Goal: Transaction & Acquisition: Book appointment/travel/reservation

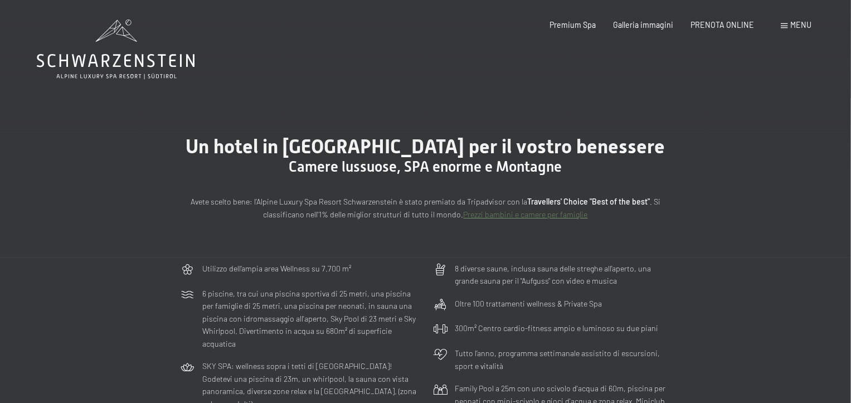
click at [788, 25] on div "Menu" at bounding box center [796, 25] width 31 height 11
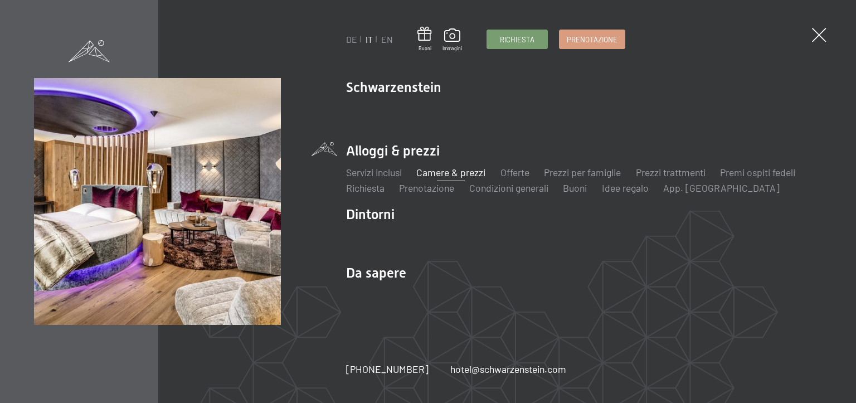
click at [456, 173] on link "Camere & prezzi" at bounding box center [450, 172] width 69 height 12
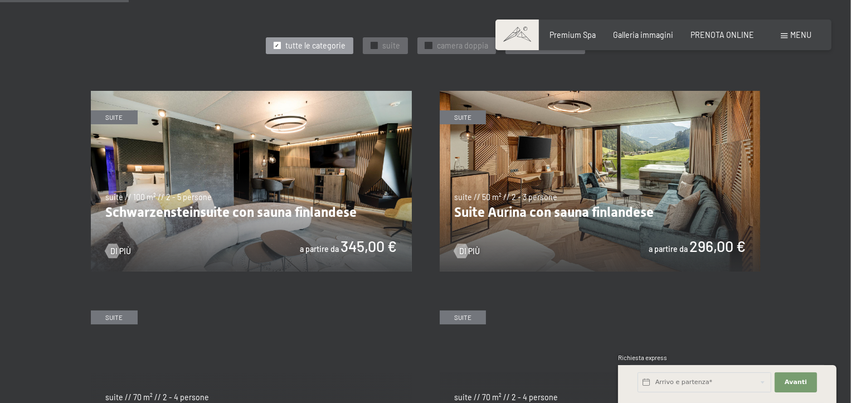
scroll to position [557, 0]
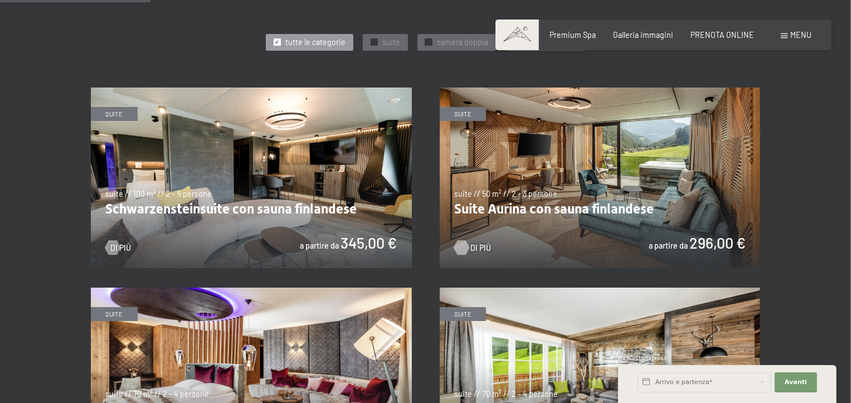
click at [460, 247] on div at bounding box center [461, 247] width 8 height 14
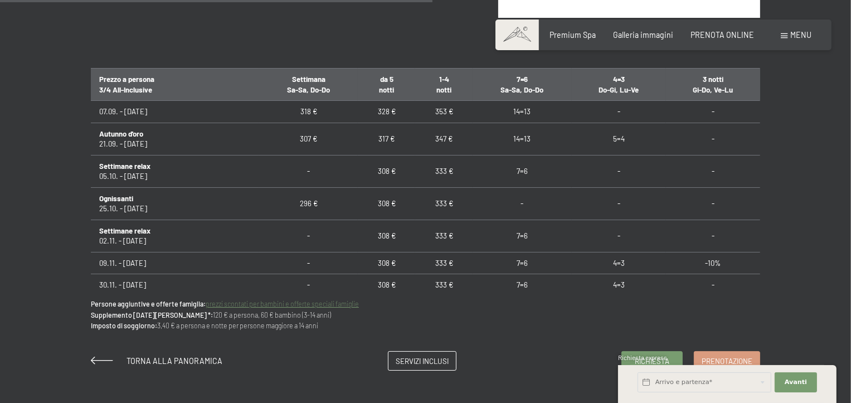
scroll to position [724, 0]
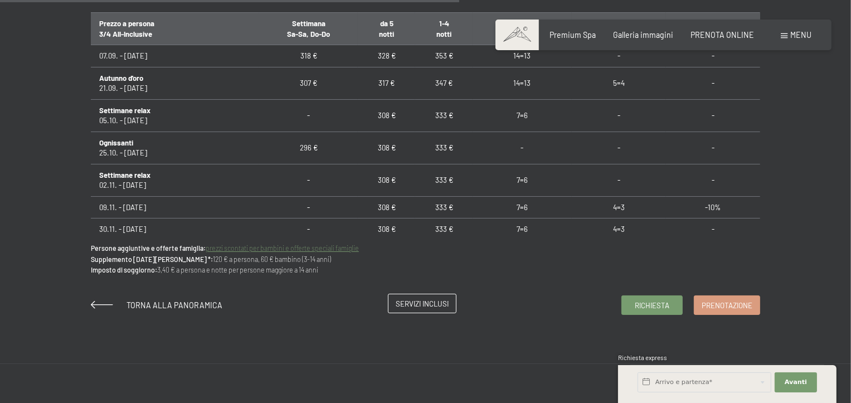
click at [430, 300] on span "Servizi inclusi" at bounding box center [422, 304] width 53 height 10
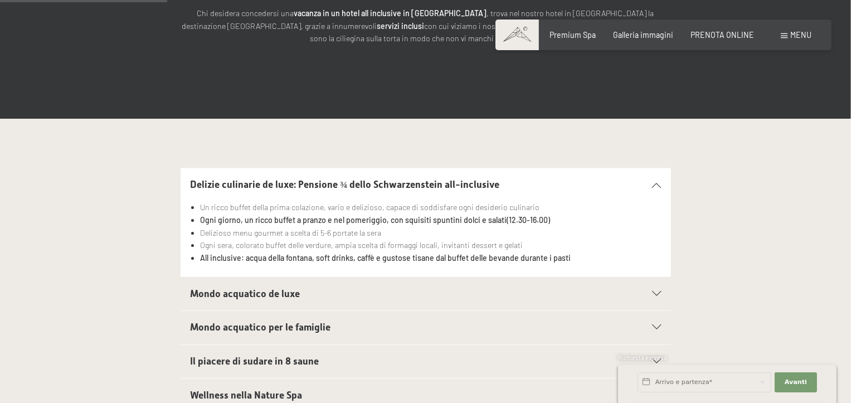
scroll to position [223, 0]
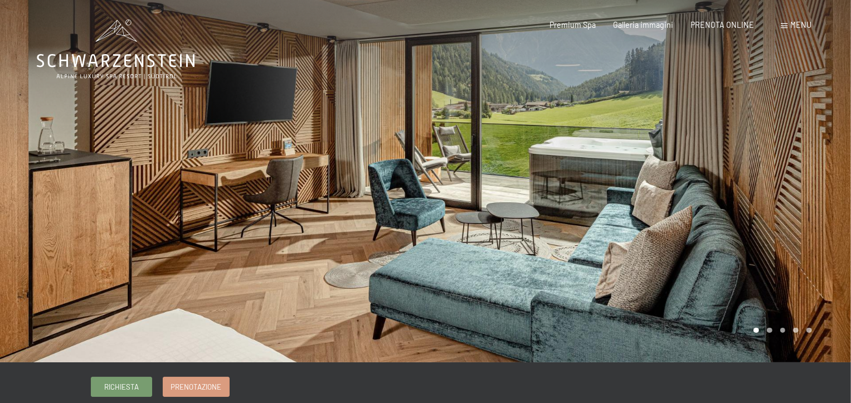
click at [490, 240] on div at bounding box center [639, 181] width 426 height 362
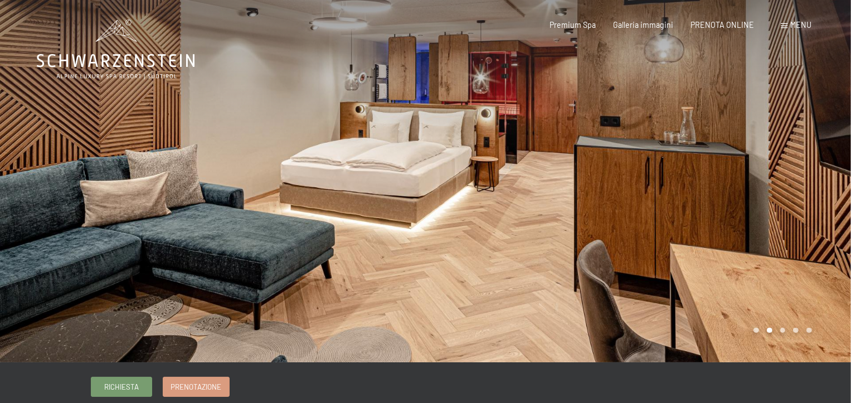
click at [490, 240] on div at bounding box center [639, 181] width 426 height 362
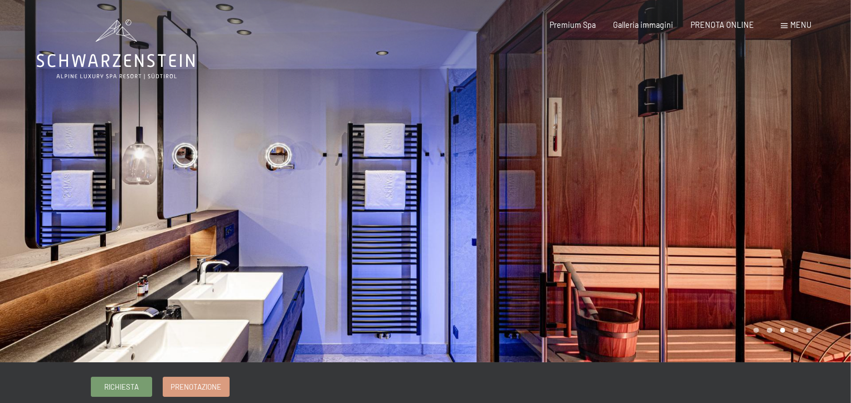
click at [490, 240] on div at bounding box center [639, 181] width 426 height 362
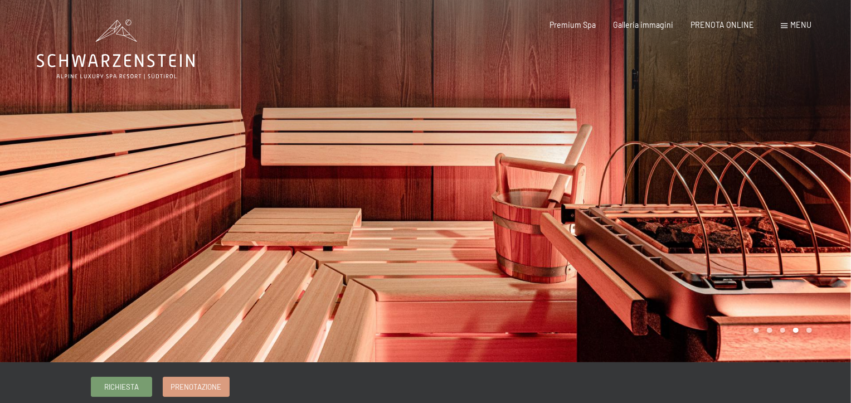
click at [490, 240] on div at bounding box center [639, 181] width 426 height 362
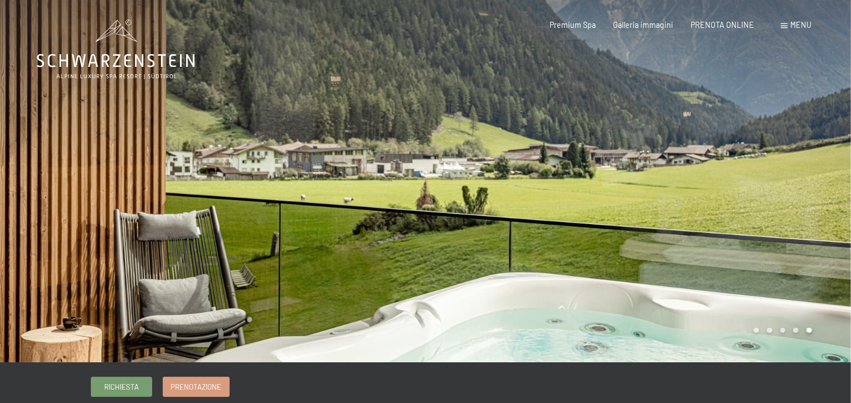
click at [490, 240] on div at bounding box center [639, 181] width 426 height 362
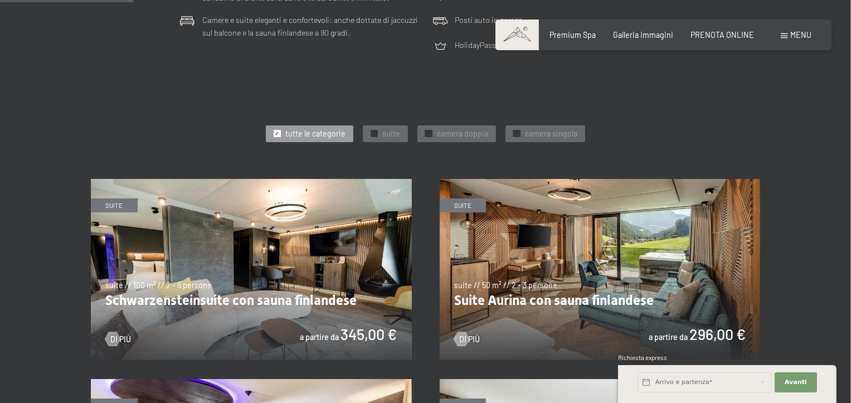
scroll to position [502, 0]
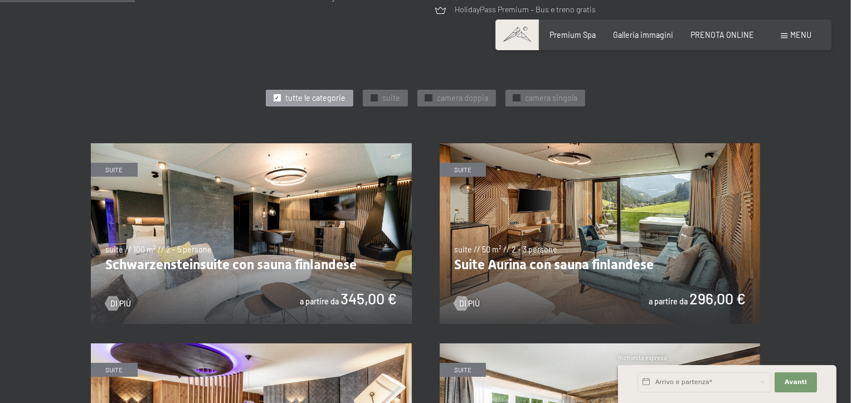
click at [243, 222] on img at bounding box center [251, 233] width 321 height 181
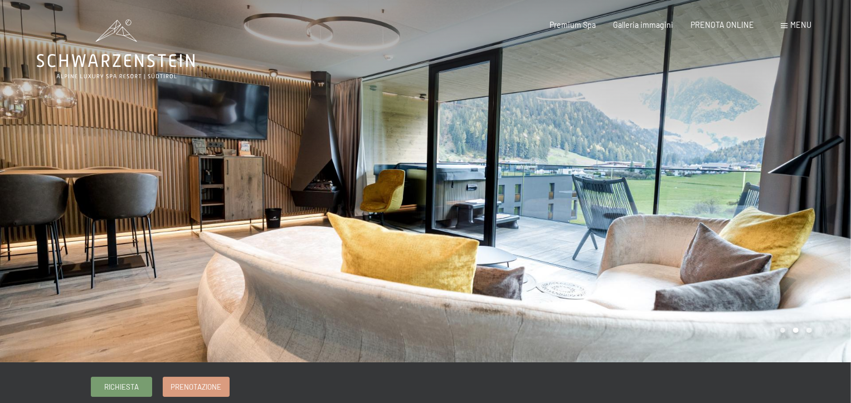
click at [427, 213] on div at bounding box center [639, 181] width 426 height 362
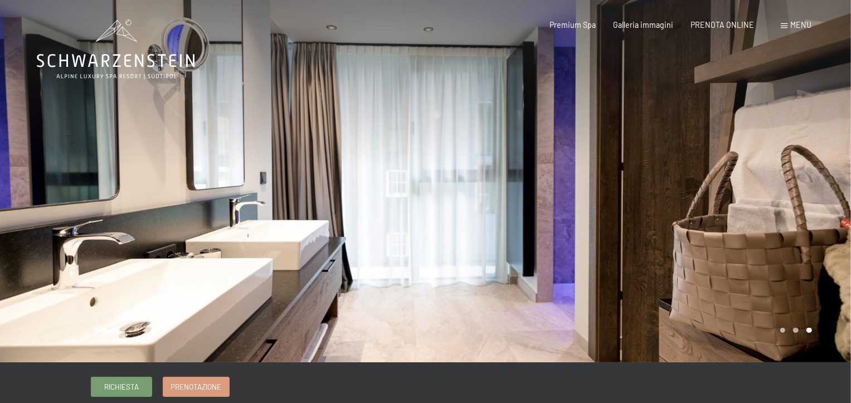
click at [426, 231] on div at bounding box center [639, 181] width 426 height 362
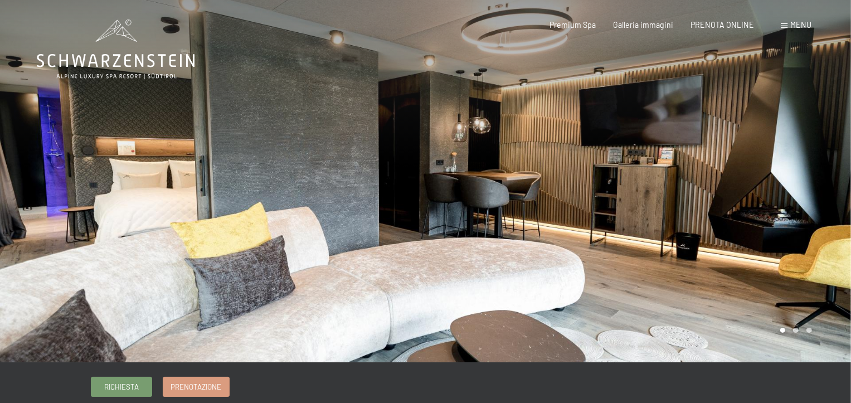
click at [426, 231] on div at bounding box center [639, 181] width 426 height 362
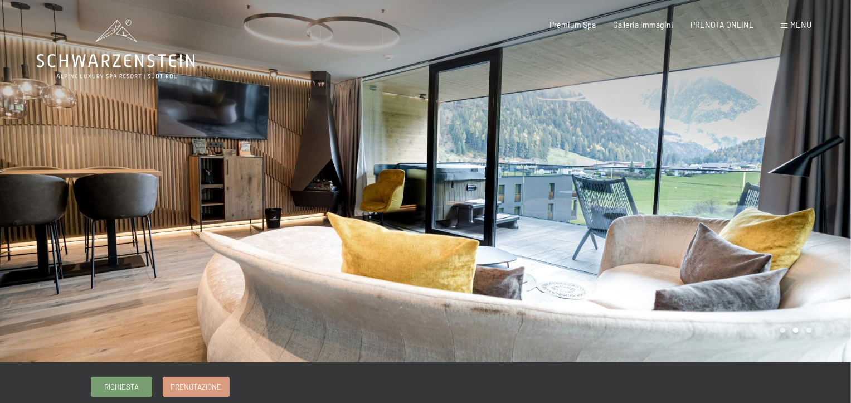
click at [426, 231] on div at bounding box center [639, 181] width 426 height 362
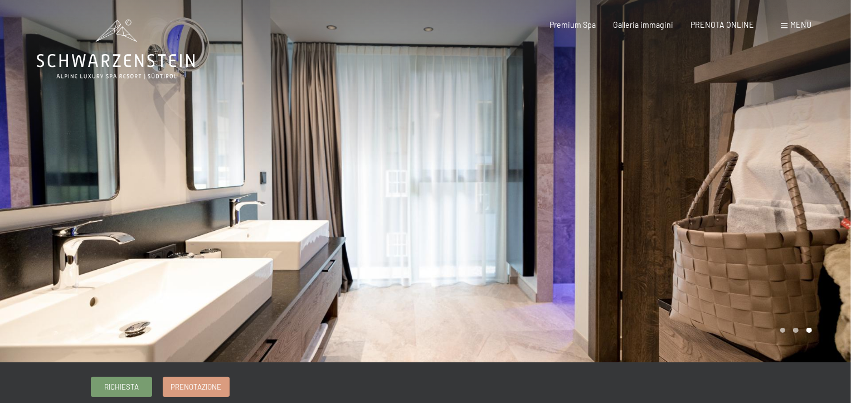
click at [426, 231] on div at bounding box center [639, 181] width 426 height 362
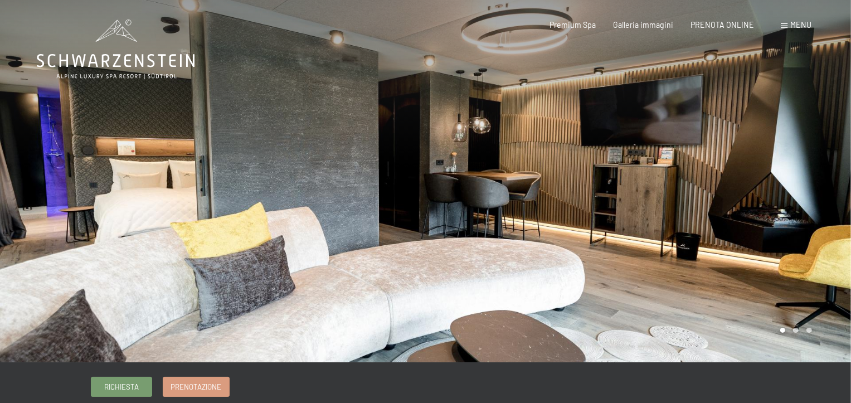
click at [379, 242] on div at bounding box center [213, 181] width 426 height 362
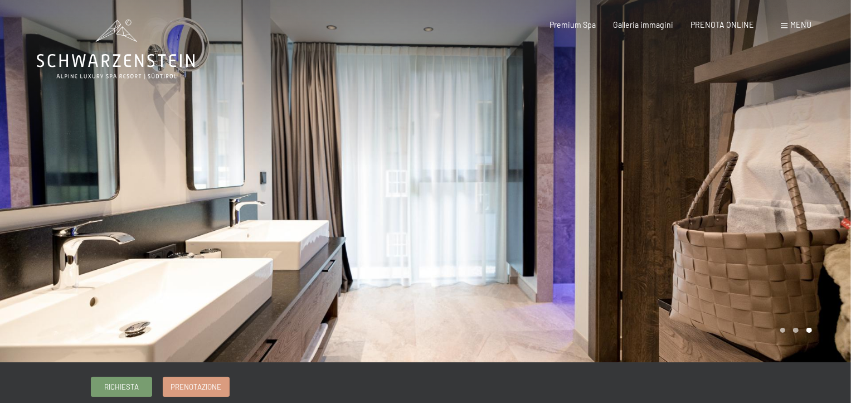
click at [379, 242] on div at bounding box center [213, 181] width 426 height 362
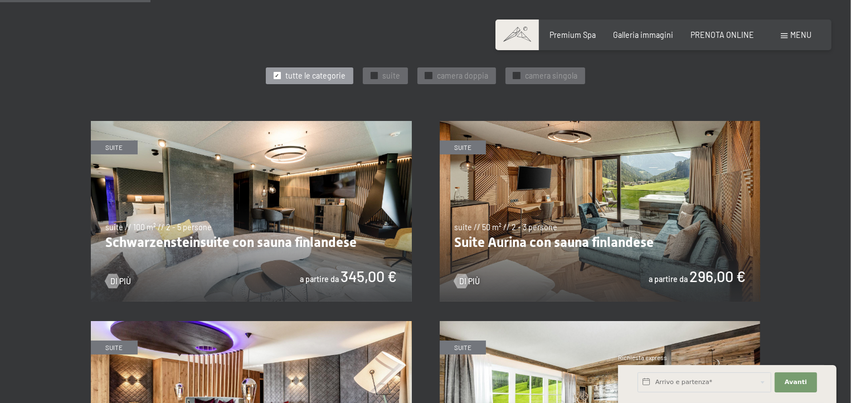
scroll to position [557, 0]
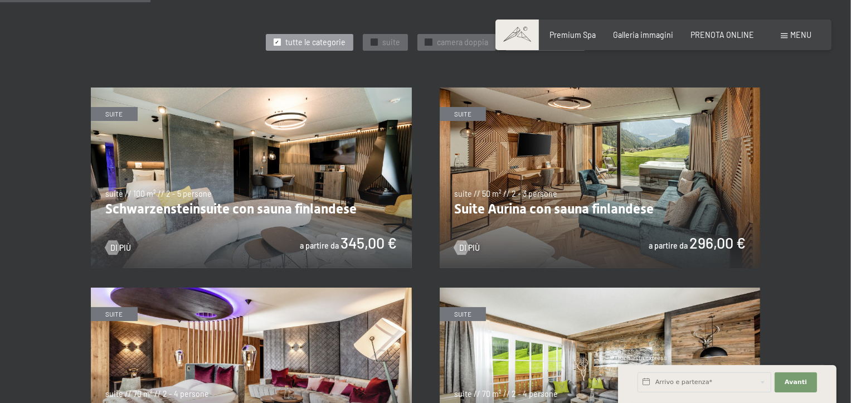
click at [276, 220] on img at bounding box center [251, 177] width 321 height 181
click at [580, 189] on img at bounding box center [600, 177] width 321 height 181
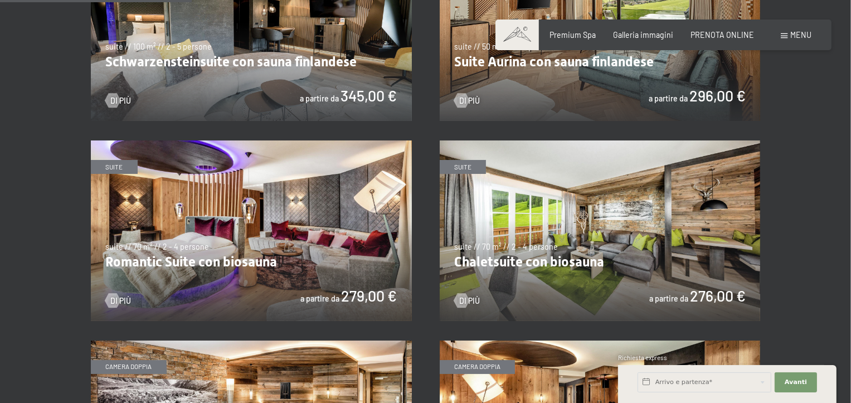
scroll to position [724, 0]
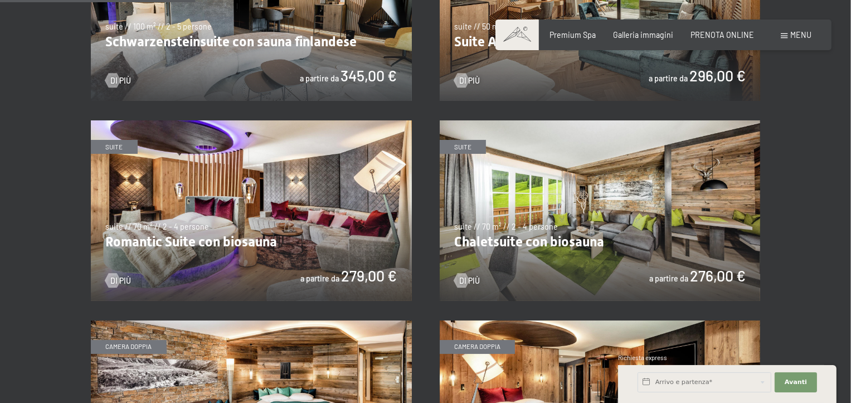
click at [291, 210] on img at bounding box center [251, 210] width 321 height 181
click at [603, 235] on img at bounding box center [600, 210] width 321 height 181
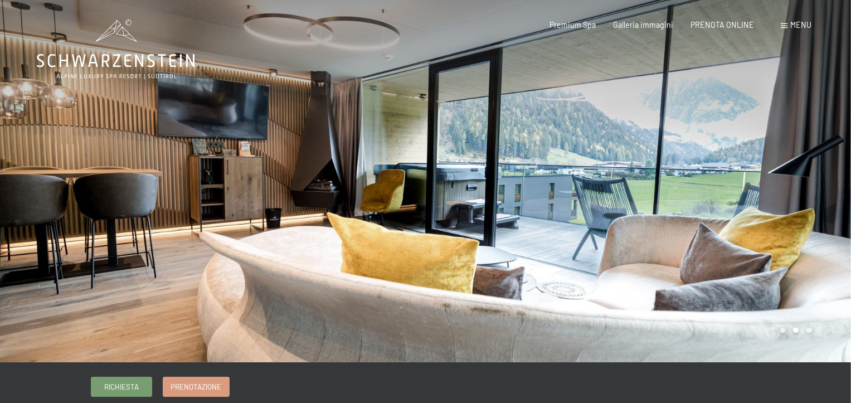
click at [465, 243] on div at bounding box center [639, 181] width 426 height 362
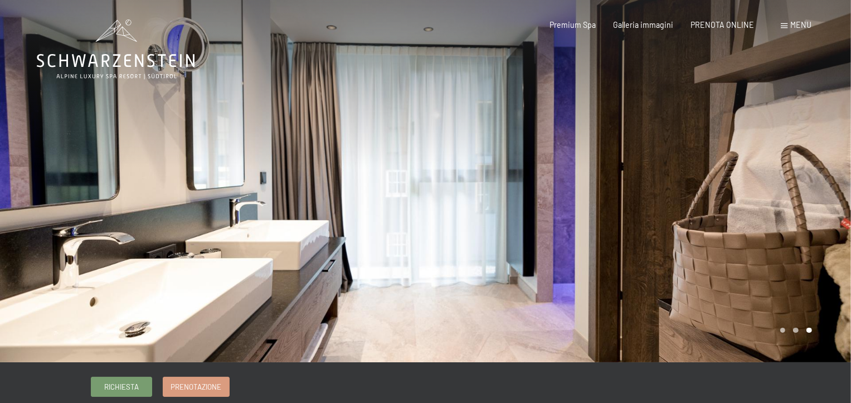
click at [464, 244] on div at bounding box center [639, 181] width 426 height 362
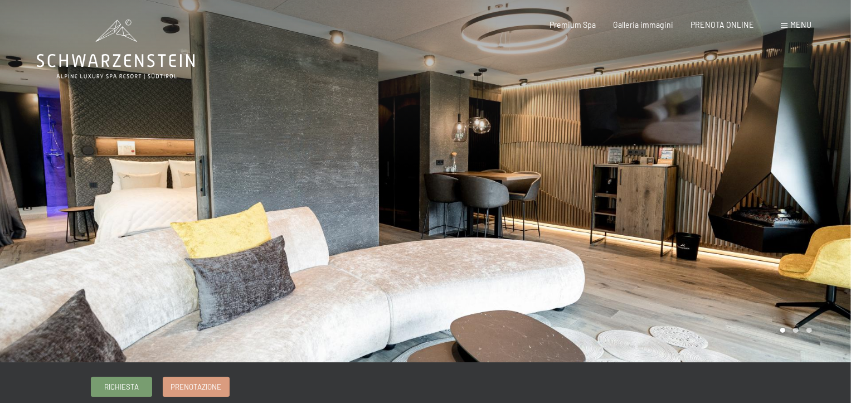
click at [375, 232] on span "Consenso marketing*" at bounding box center [360, 233] width 84 height 11
click at [312, 232] on input "Consenso marketing*" at bounding box center [306, 233] width 11 height 11
checkbox input "false"
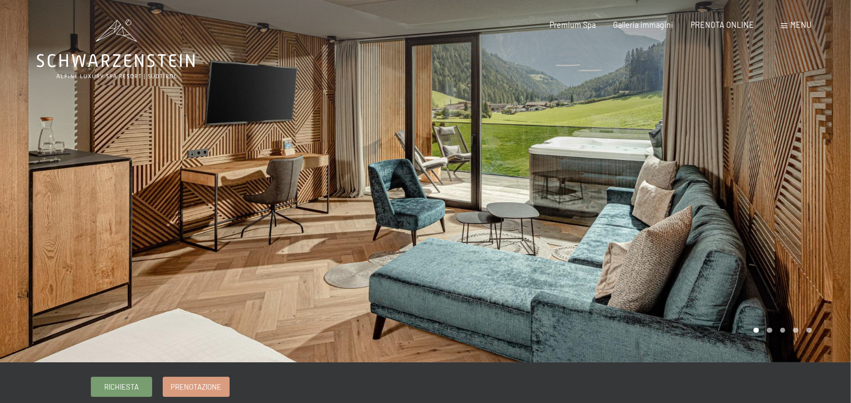
click at [440, 245] on div at bounding box center [639, 181] width 426 height 362
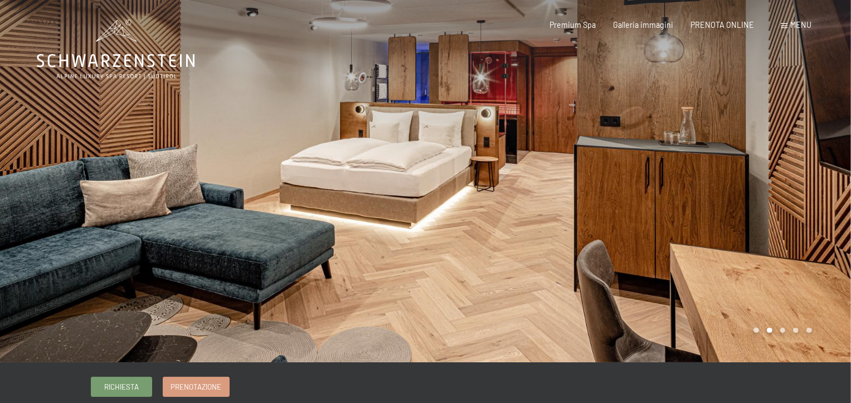
click at [517, 186] on div at bounding box center [639, 181] width 426 height 362
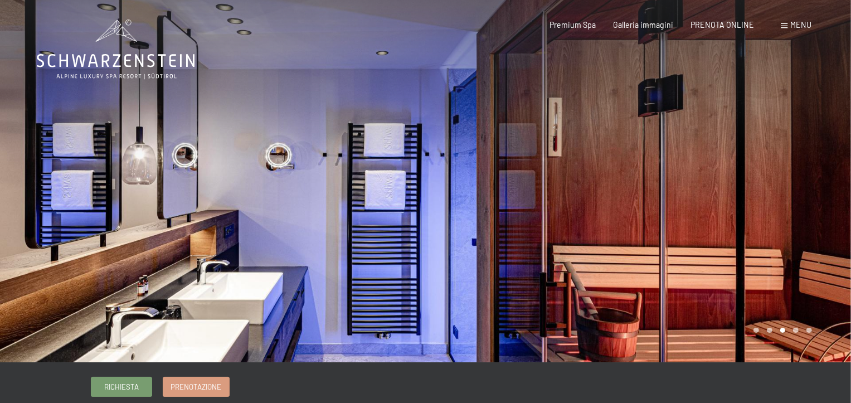
click at [378, 233] on span "Consenso marketing*" at bounding box center [360, 233] width 84 height 11
click at [312, 233] on input "Consenso marketing*" at bounding box center [306, 233] width 11 height 11
checkbox input "false"
click at [468, 231] on div at bounding box center [639, 181] width 426 height 362
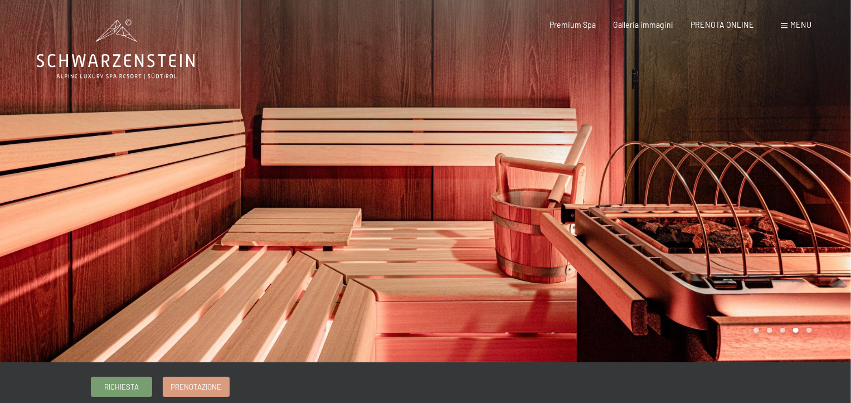
click at [468, 231] on div at bounding box center [639, 181] width 426 height 362
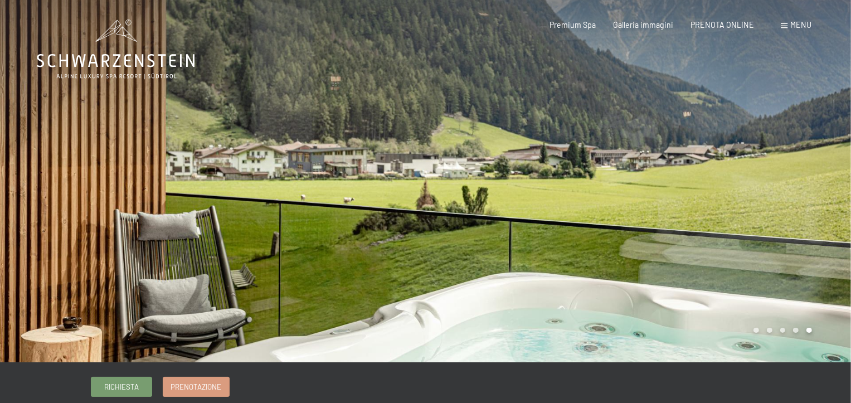
click at [468, 231] on div at bounding box center [639, 181] width 426 height 362
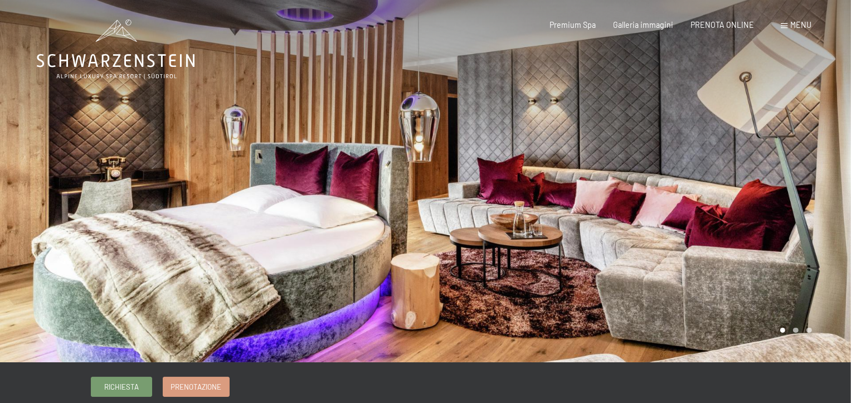
click at [452, 215] on div at bounding box center [639, 181] width 426 height 362
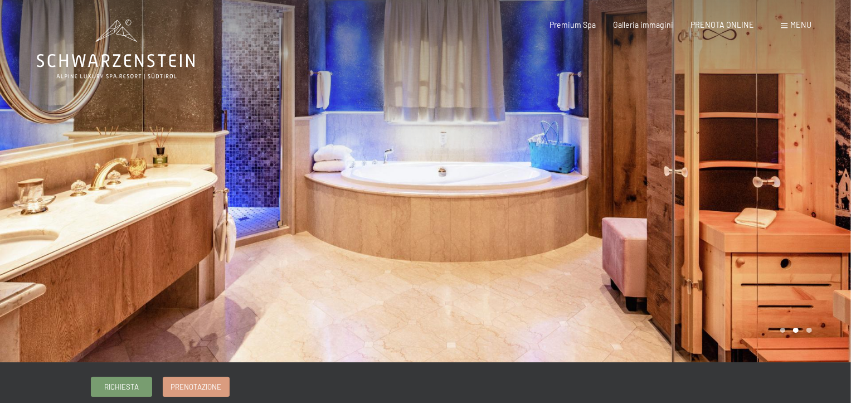
click at [466, 251] on div at bounding box center [639, 181] width 426 height 362
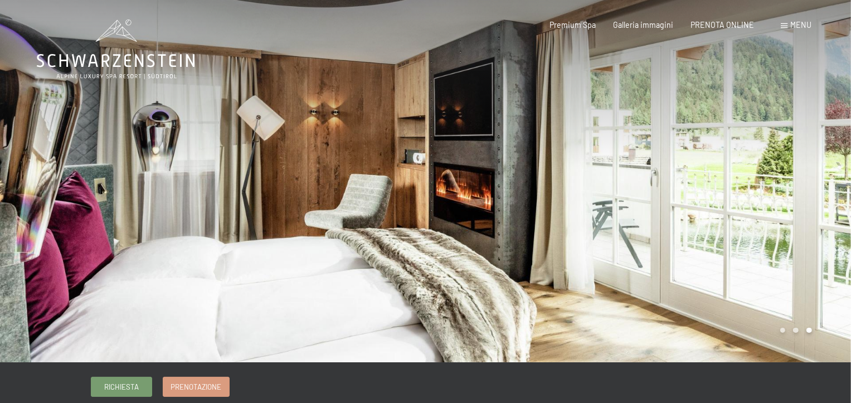
click at [465, 238] on div at bounding box center [639, 181] width 426 height 362
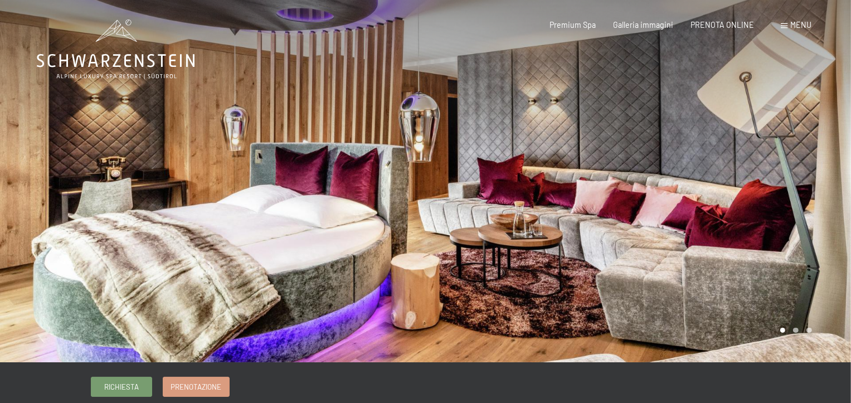
click at [465, 238] on div at bounding box center [639, 181] width 426 height 362
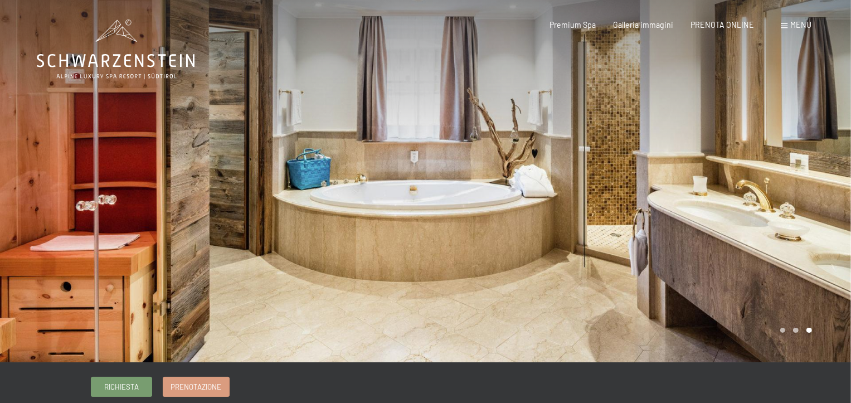
click at [530, 273] on div at bounding box center [639, 181] width 426 height 362
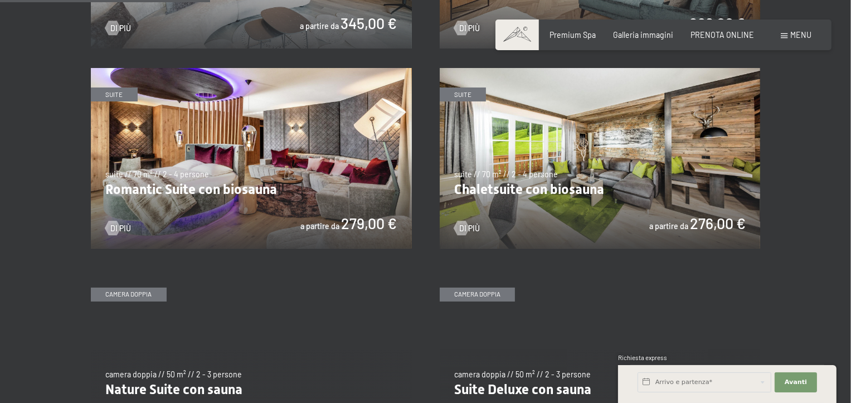
scroll to position [780, 0]
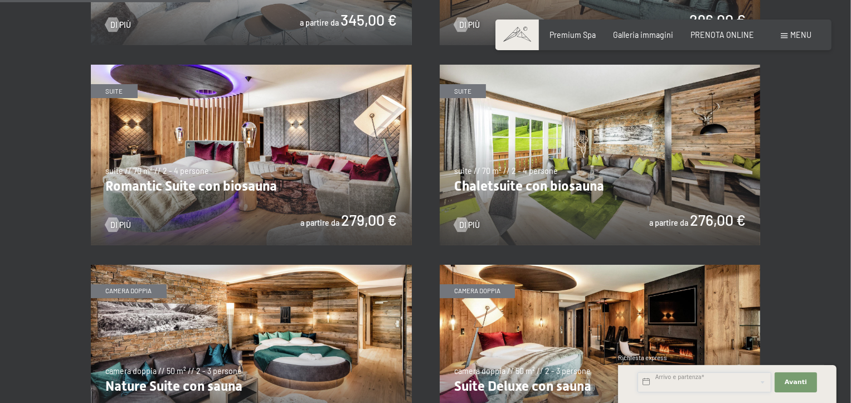
click at [648, 381] on input "text" at bounding box center [704, 382] width 134 height 20
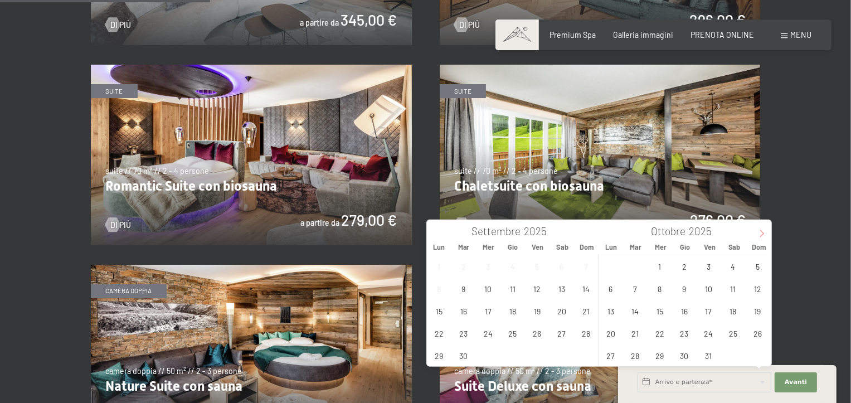
click at [762, 233] on icon at bounding box center [762, 233] width 4 height 7
type input "2026"
click at [762, 233] on icon at bounding box center [762, 233] width 4 height 7
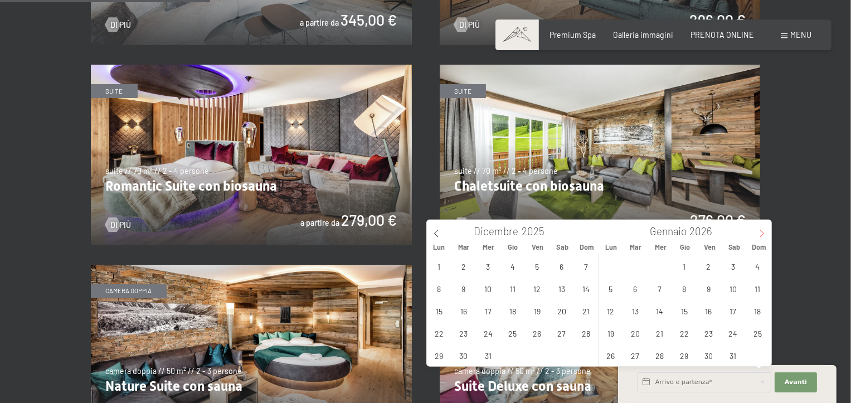
type input "2026"
click at [762, 233] on icon at bounding box center [762, 233] width 4 height 7
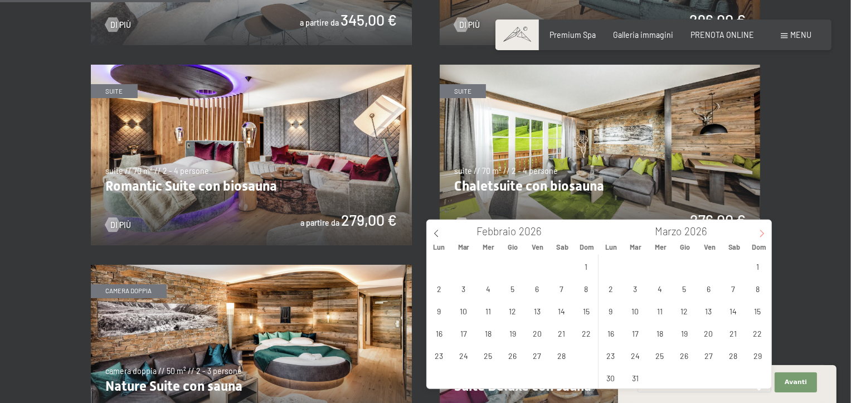
click at [762, 233] on icon at bounding box center [762, 233] width 4 height 7
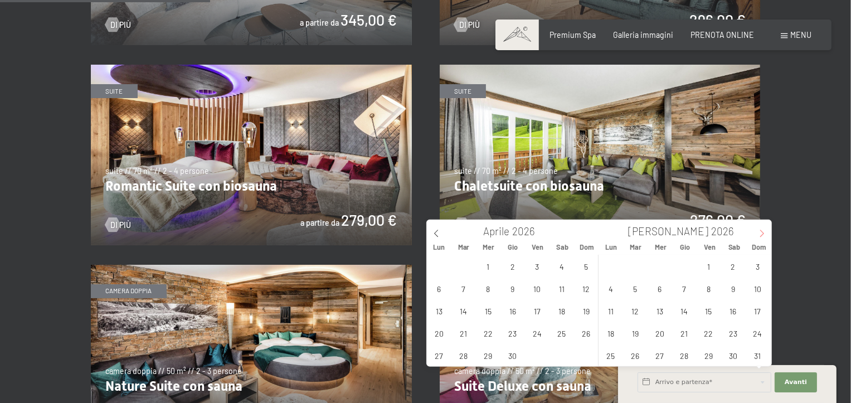
click at [762, 233] on icon at bounding box center [762, 233] width 4 height 7
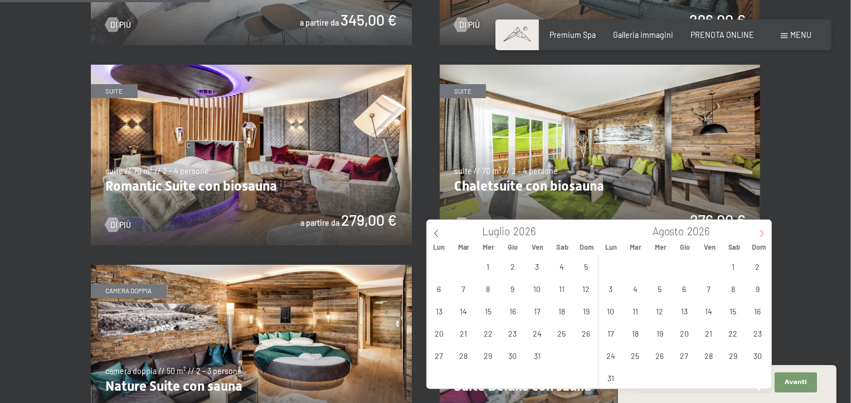
click at [762, 233] on icon at bounding box center [762, 233] width 4 height 7
click at [756, 267] on span "6" at bounding box center [758, 266] width 22 height 22
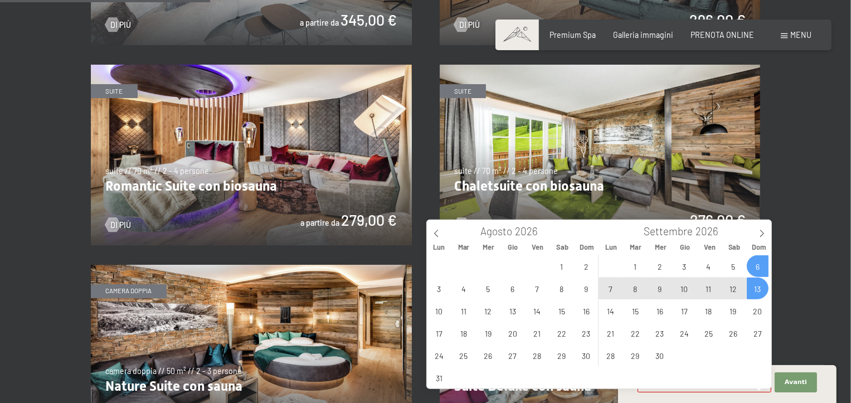
click at [758, 286] on span "13" at bounding box center [758, 289] width 22 height 22
type input "Dom. 06/09/2026 - Dom. 13/09/2026"
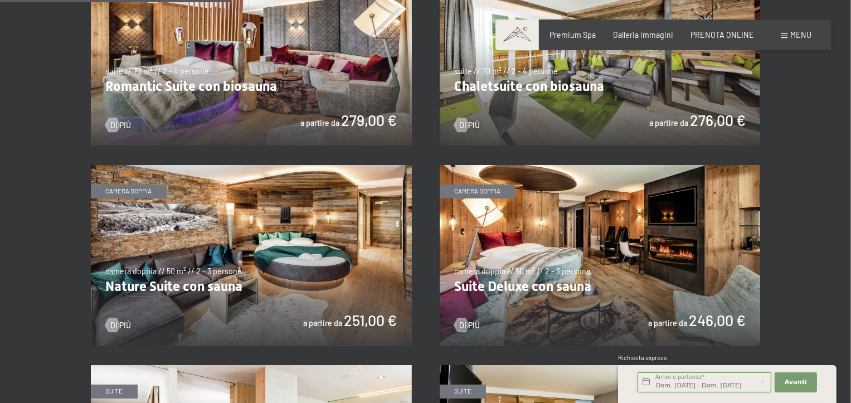
scroll to position [892, 0]
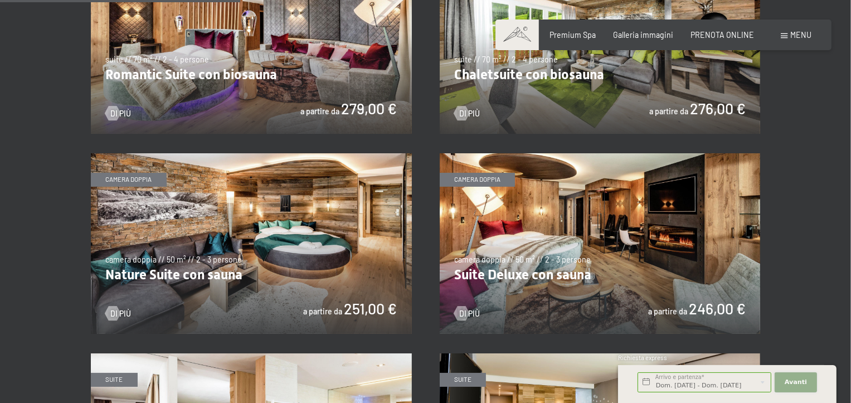
click at [788, 379] on span "Avanti" at bounding box center [796, 382] width 22 height 9
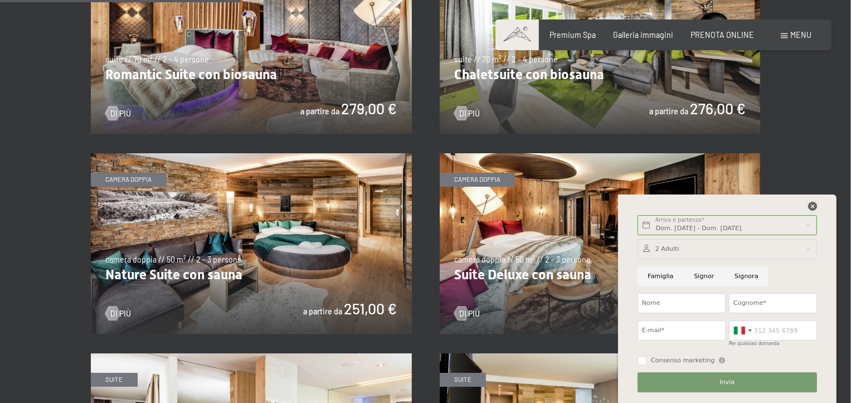
click at [809, 206] on icon at bounding box center [812, 206] width 9 height 9
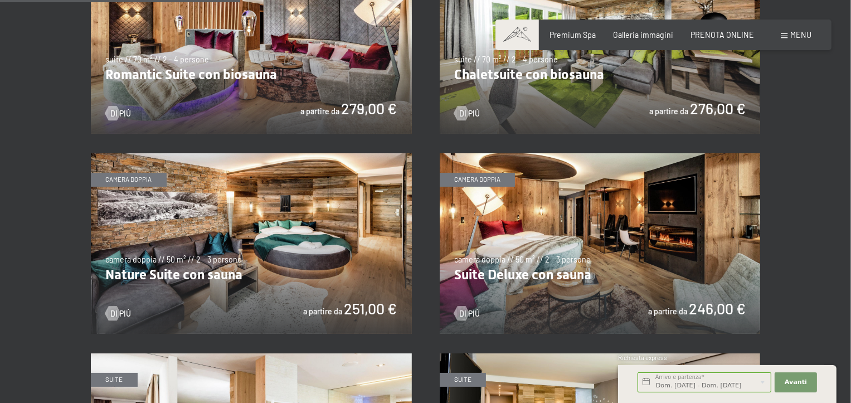
click at [288, 275] on img at bounding box center [251, 243] width 321 height 181
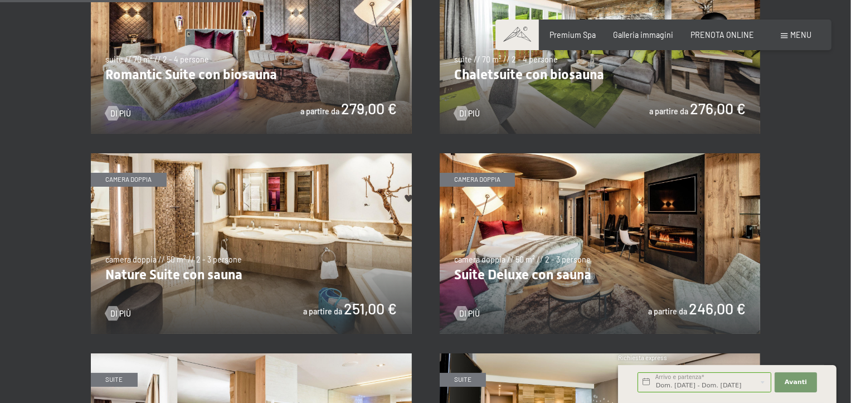
click at [296, 231] on img at bounding box center [251, 243] width 321 height 181
click at [573, 264] on img at bounding box center [600, 243] width 321 height 181
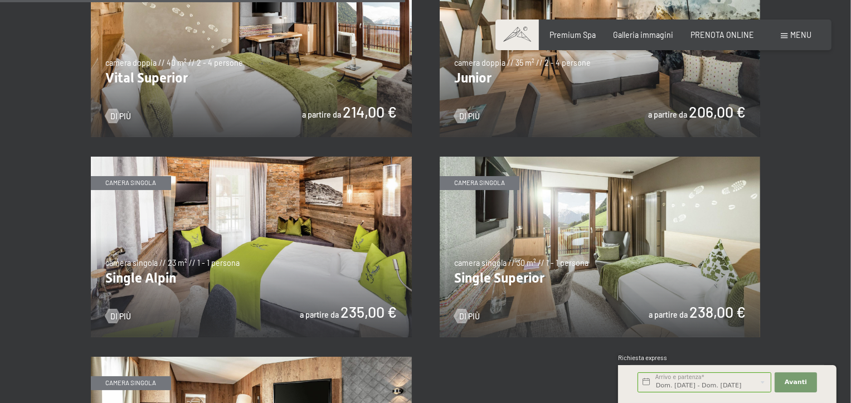
scroll to position [1505, 0]
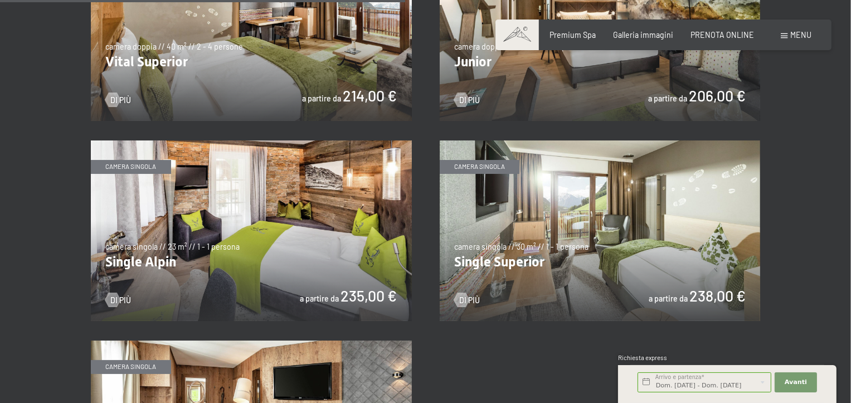
click at [553, 255] on img at bounding box center [600, 230] width 321 height 181
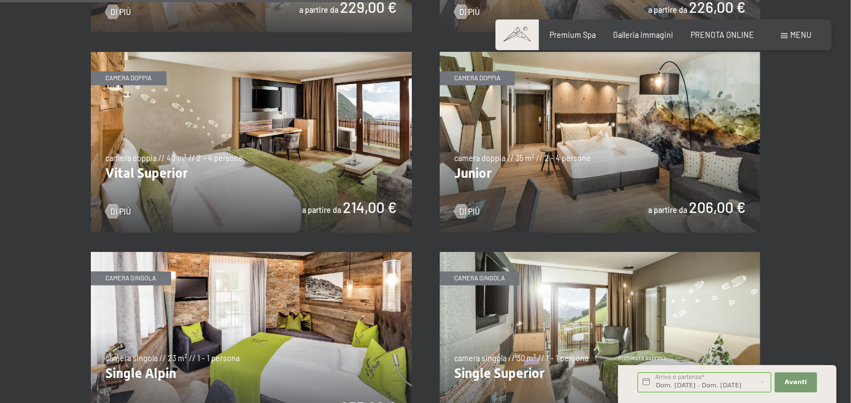
scroll to position [1282, 0]
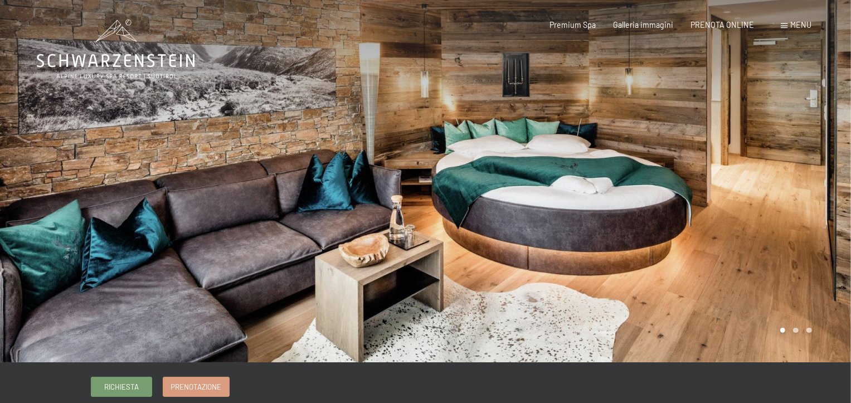
click at [487, 213] on div at bounding box center [639, 181] width 426 height 362
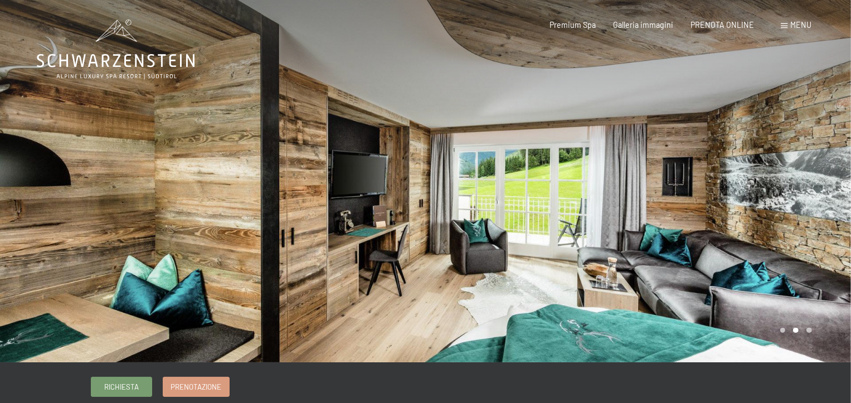
click at [449, 234] on div at bounding box center [639, 181] width 426 height 362
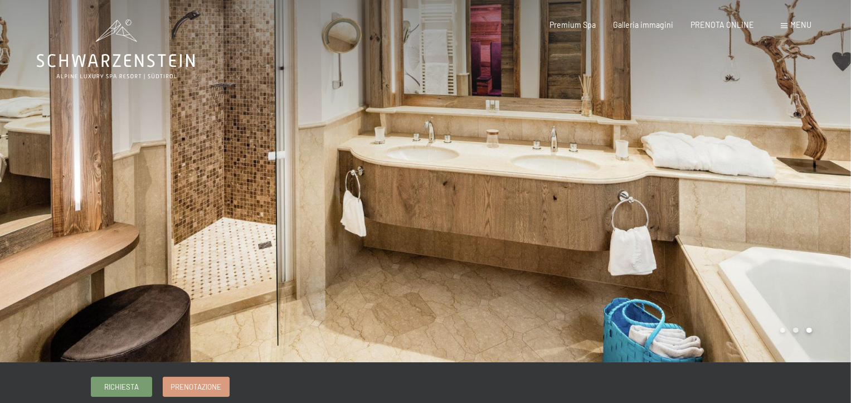
click at [480, 262] on div at bounding box center [639, 181] width 426 height 362
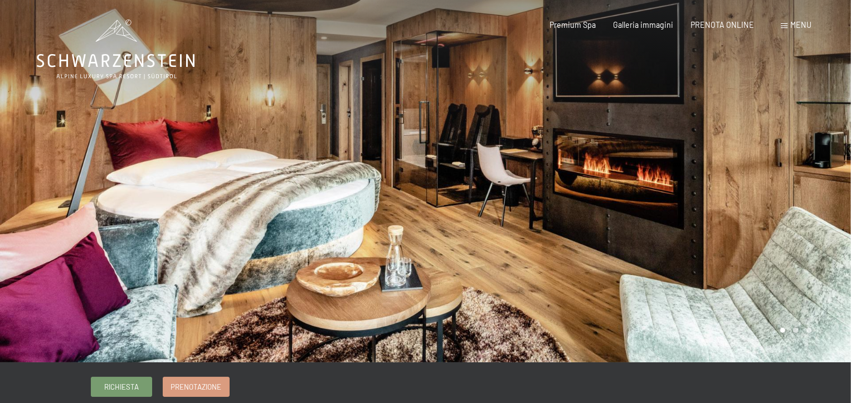
click at [466, 248] on div at bounding box center [639, 181] width 426 height 362
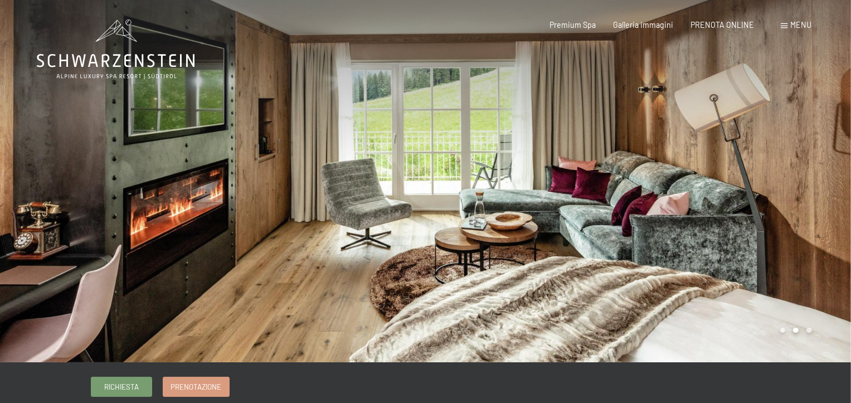
click at [404, 275] on div at bounding box center [213, 181] width 426 height 362
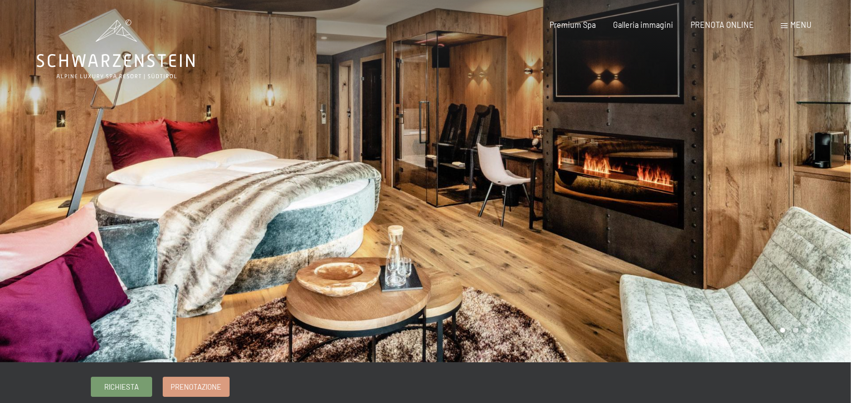
click at [408, 265] on div at bounding box center [213, 181] width 426 height 362
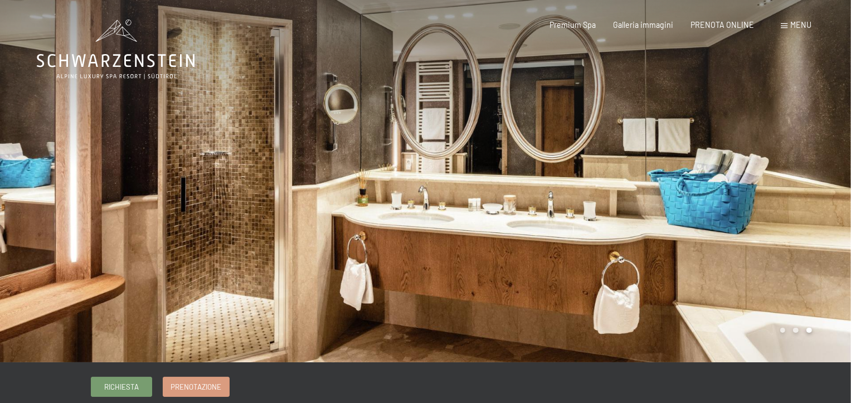
click at [445, 260] on div at bounding box center [639, 181] width 426 height 362
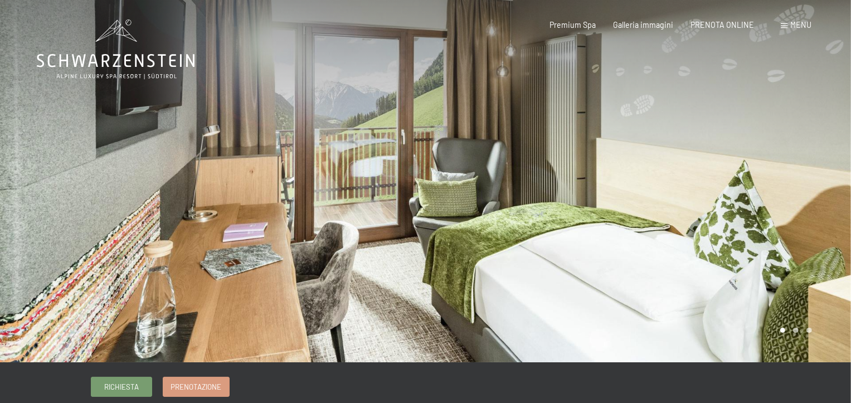
click at [387, 233] on span "Consenso marketing*" at bounding box center [360, 233] width 84 height 11
click at [312, 233] on input "Consenso marketing*" at bounding box center [306, 233] width 11 height 11
checkbox input "false"
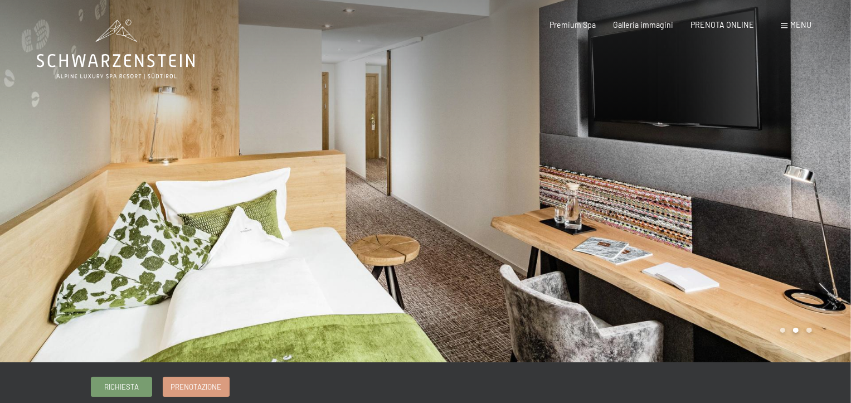
click at [419, 181] on div at bounding box center [213, 181] width 426 height 362
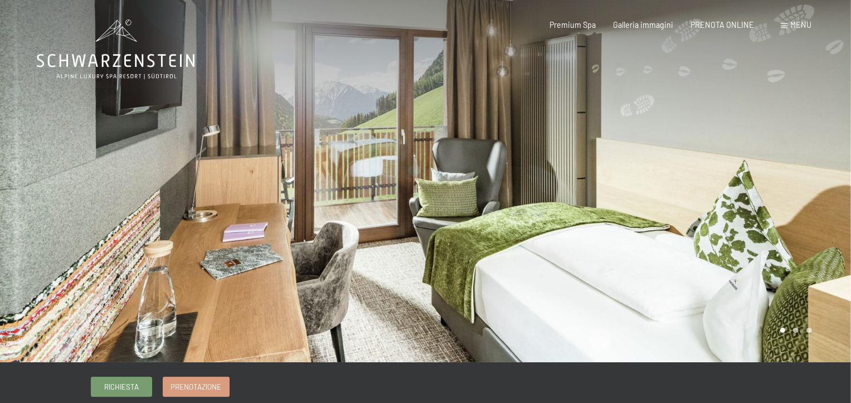
click at [419, 215] on div at bounding box center [213, 181] width 426 height 362
